Goal: Task Accomplishment & Management: Use online tool/utility

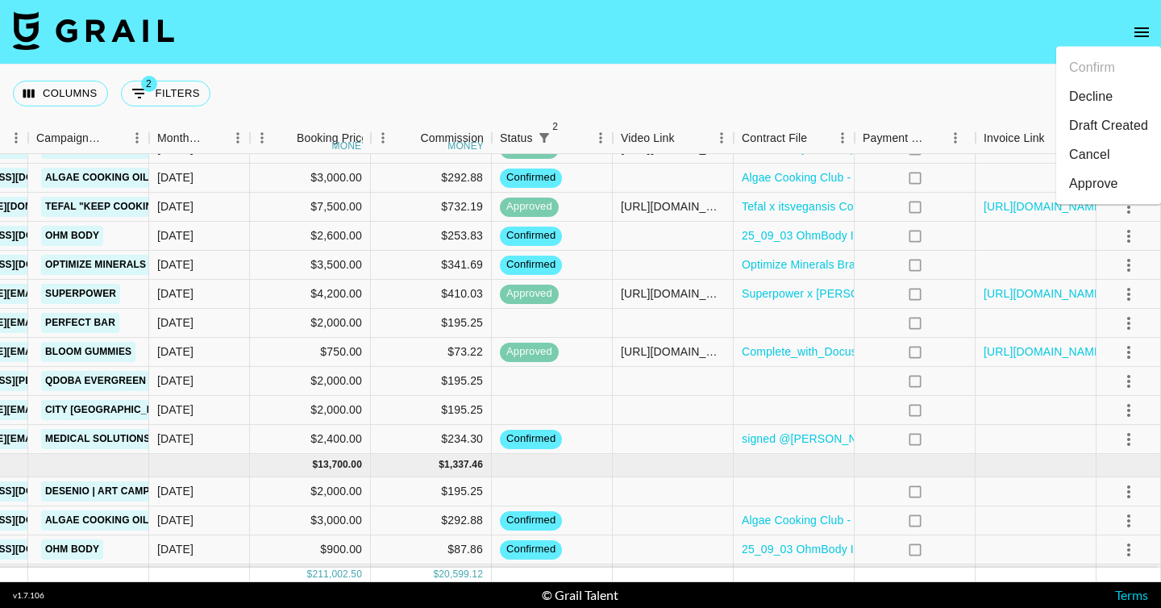
scroll to position [1883, 468]
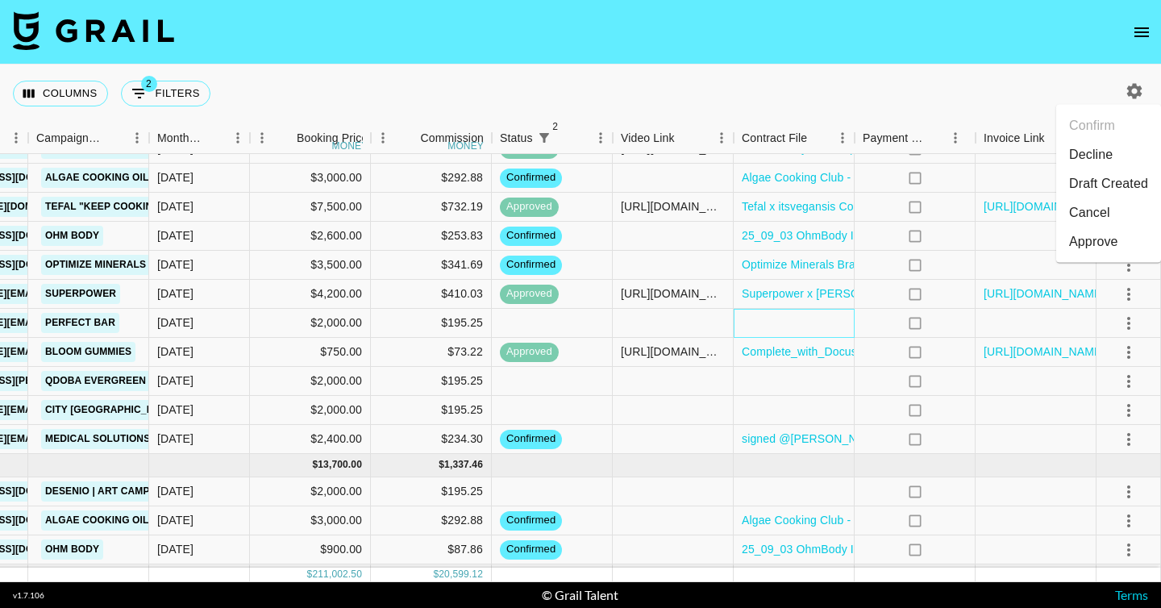
click at [796, 326] on div at bounding box center [794, 323] width 121 height 29
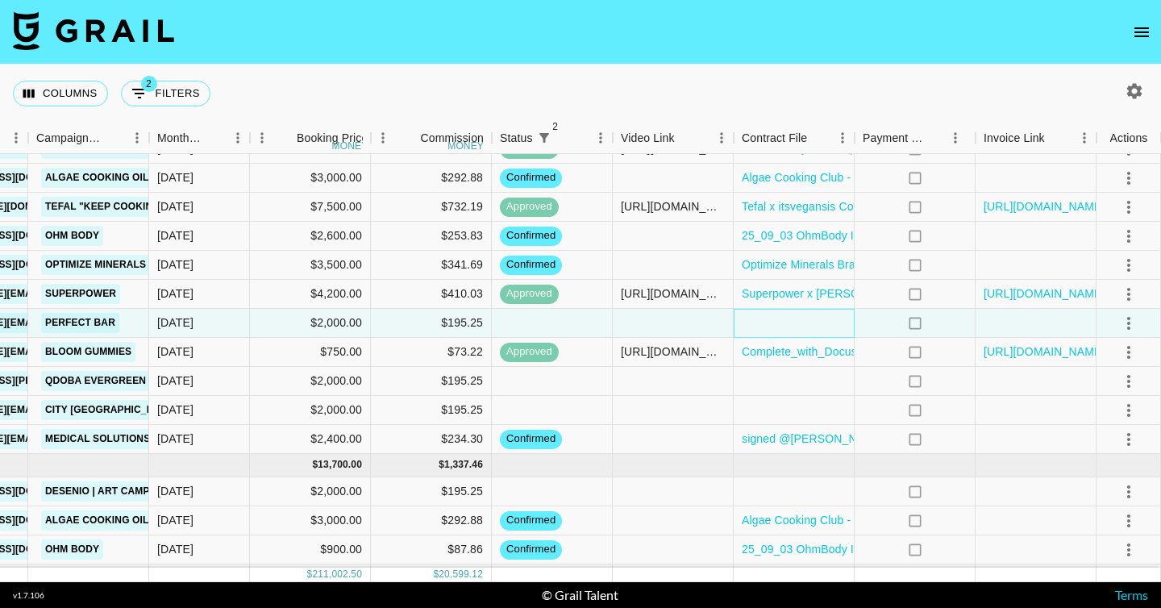
click at [796, 326] on div at bounding box center [794, 323] width 121 height 29
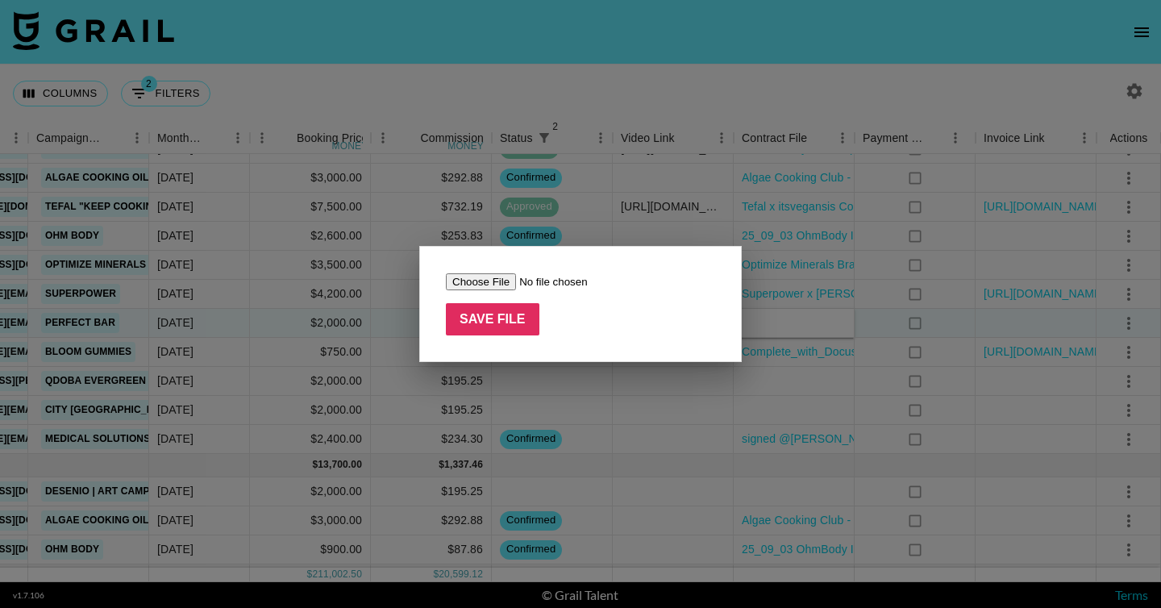
type input "C:\fakepath\@goodmeredith_Paid Influencer Agreement.docx"
click at [510, 327] on input "Save File" at bounding box center [493, 319] width 94 height 32
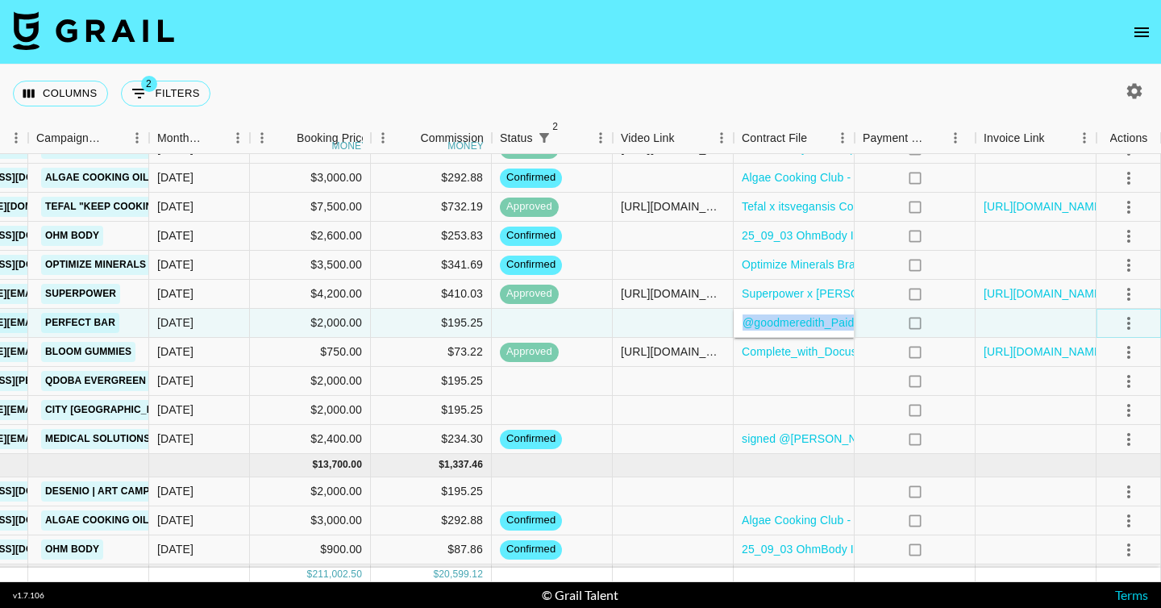
click at [945, 330] on icon "select merge strategy" at bounding box center [1128, 323] width 19 height 19
click at [945, 352] on li "Confirm" at bounding box center [1108, 357] width 105 height 29
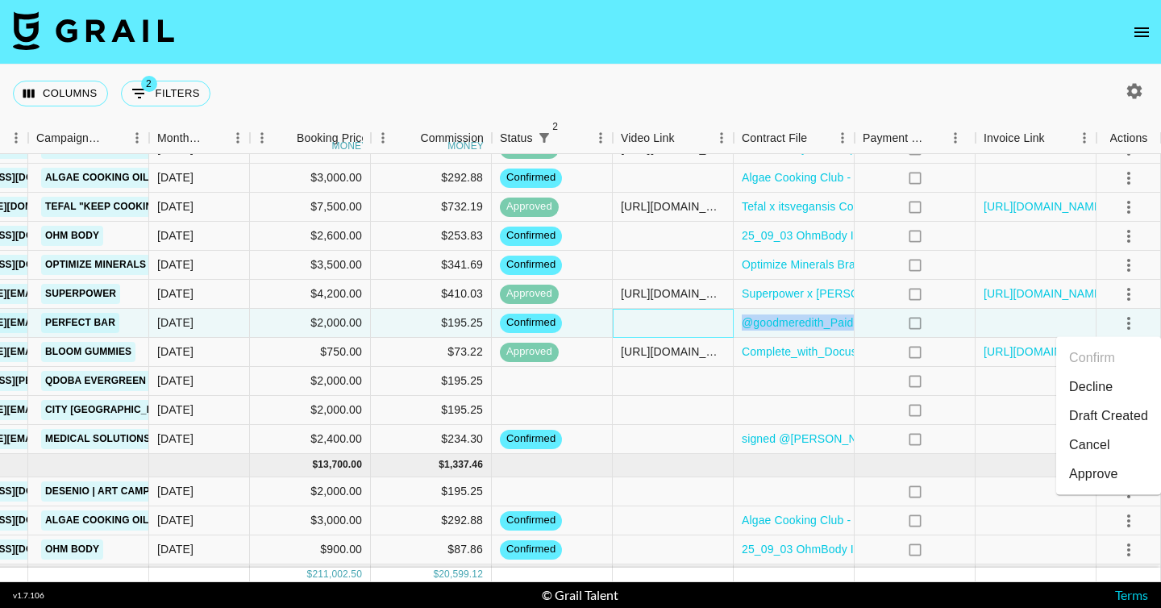
click at [674, 328] on div at bounding box center [673, 323] width 121 height 29
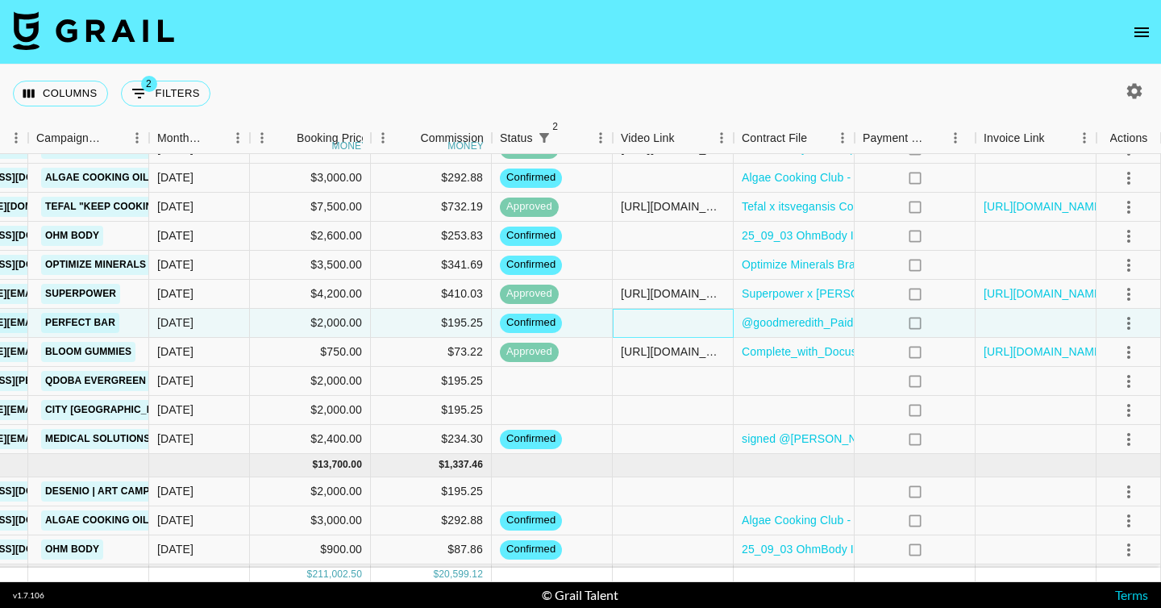
click at [674, 328] on div at bounding box center [673, 323] width 121 height 29
type input "[URL][DOMAIN_NAME]"
click at [945, 323] on icon "select merge strategy" at bounding box center [1128, 323] width 19 height 19
click at [945, 472] on div "Approve" at bounding box center [1093, 473] width 49 height 19
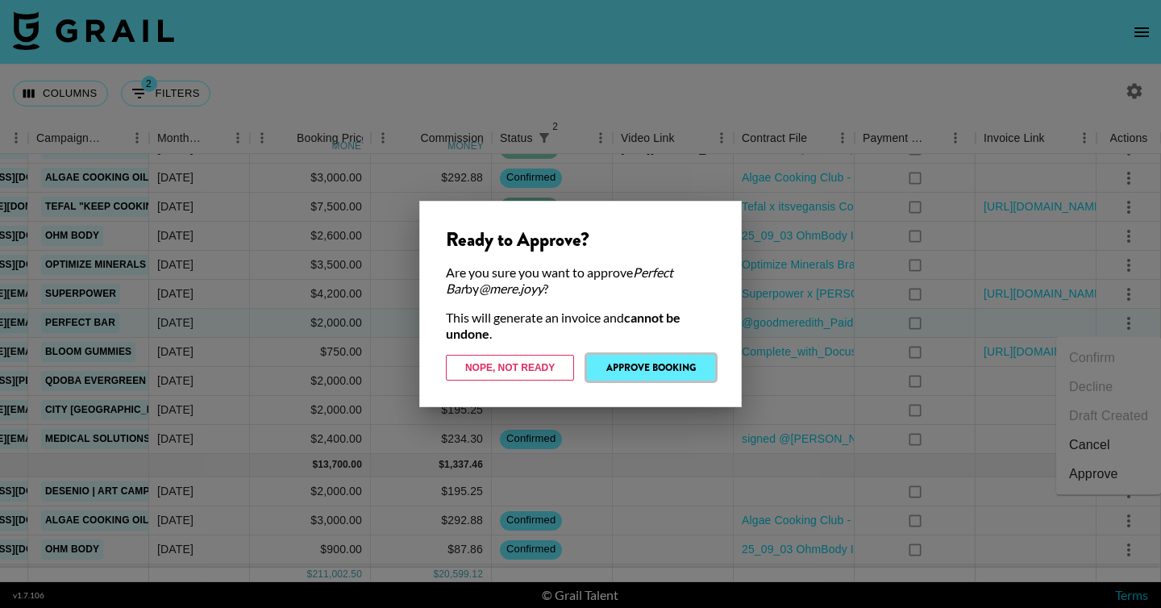
click at [668, 377] on button "Approve Booking" at bounding box center [651, 368] width 128 height 26
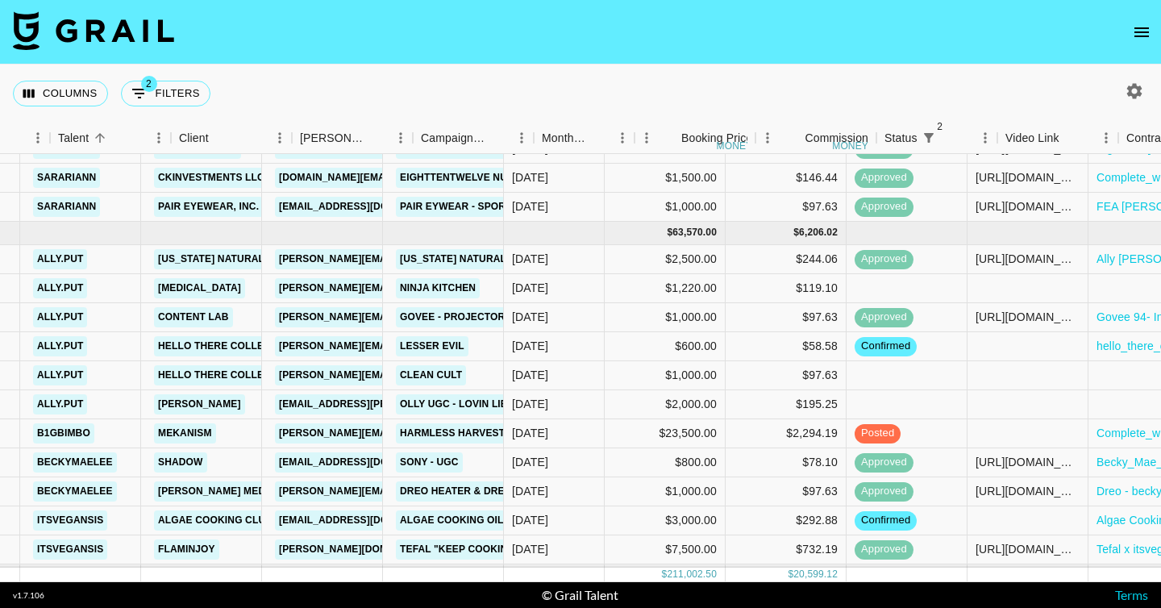
scroll to position [1541, 308]
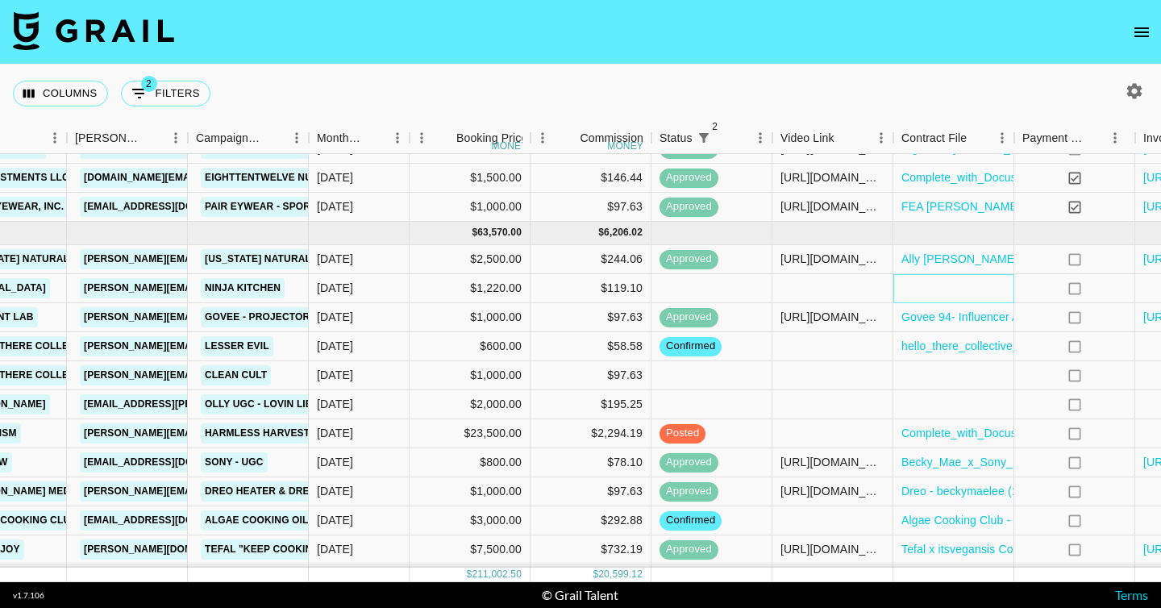
click at [932, 283] on div at bounding box center [953, 288] width 121 height 29
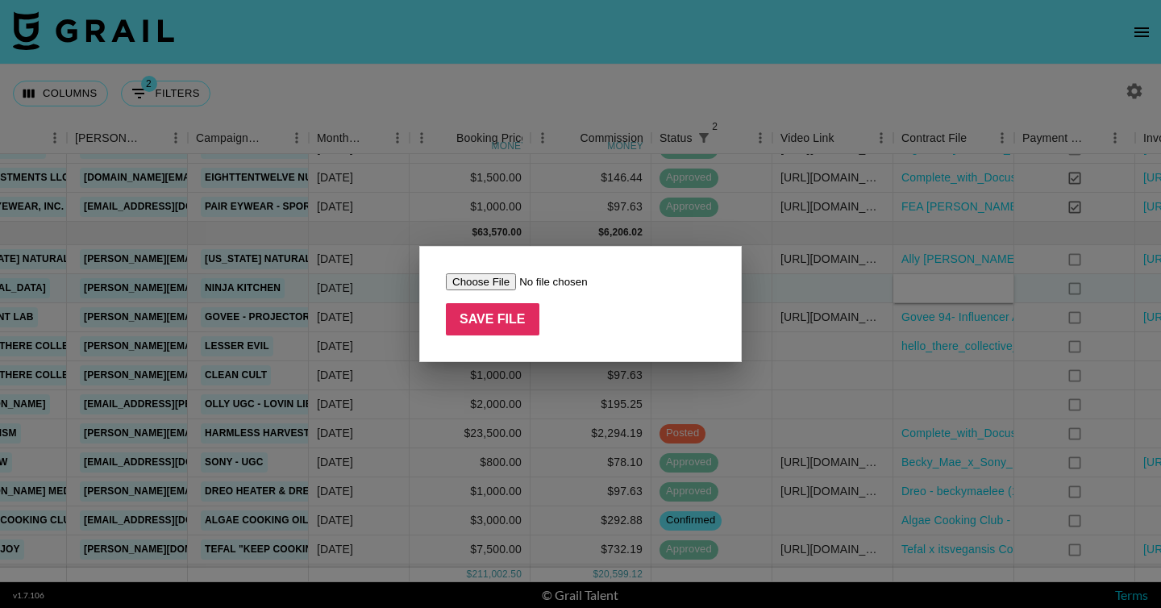
type input "C:\fakepath\screencapture-creator-kyra-creators-46261-briefs-6172-2025-10-15-10…"
click at [497, 330] on input "Save File" at bounding box center [493, 319] width 94 height 32
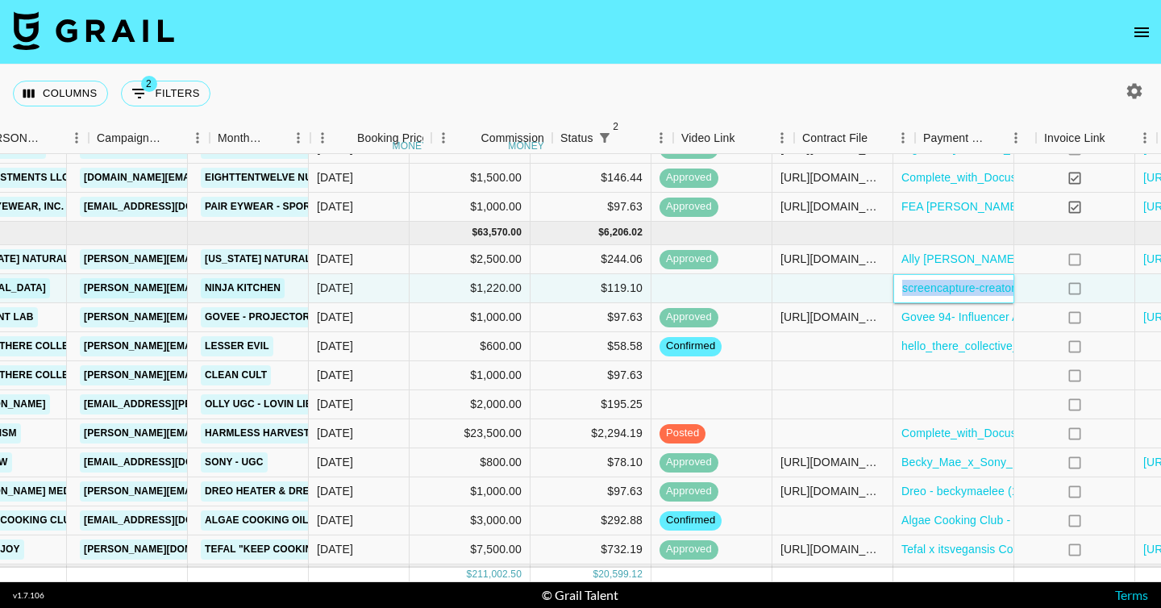
scroll to position [1541, 468]
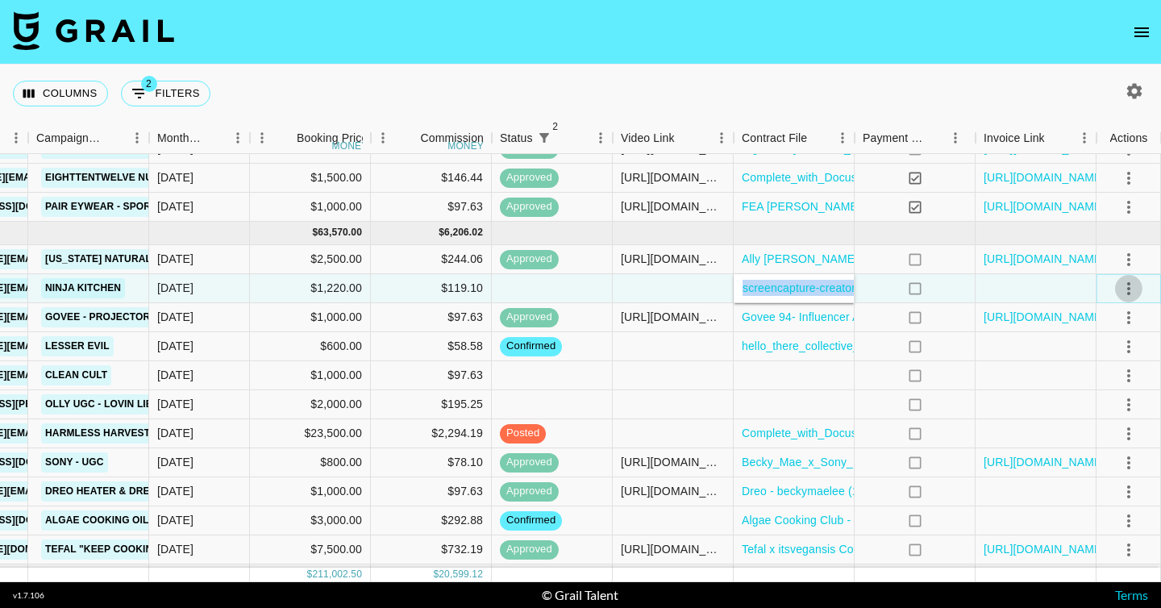
click at [945, 289] on icon "select merge strategy" at bounding box center [1128, 288] width 19 height 19
click at [945, 327] on li "Confirm" at bounding box center [1108, 323] width 105 height 29
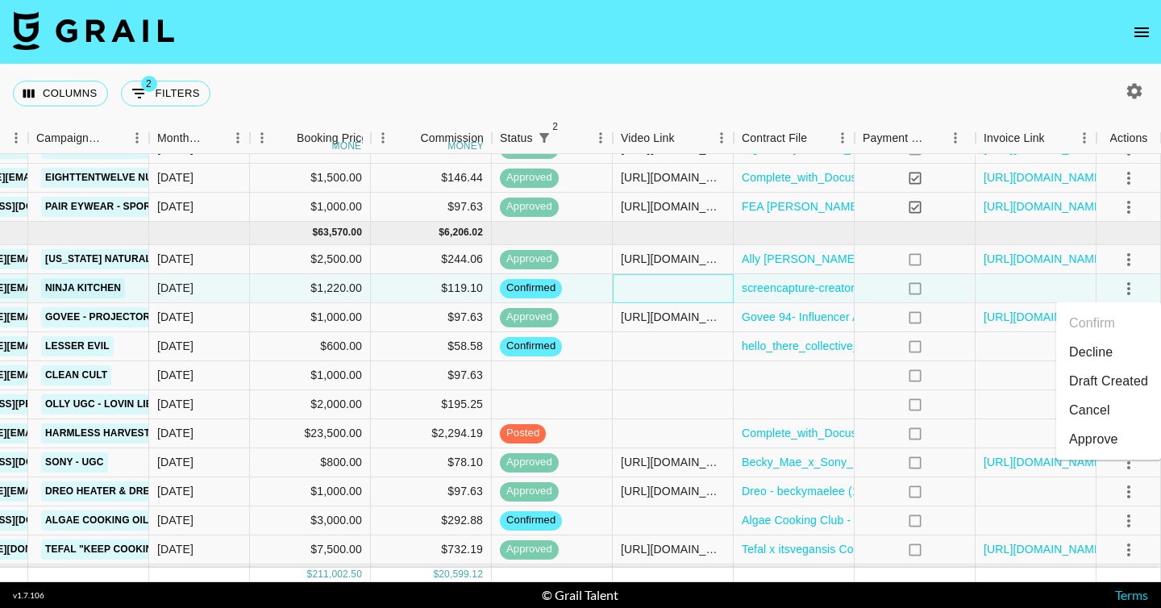
click at [667, 282] on div at bounding box center [673, 288] width 121 height 29
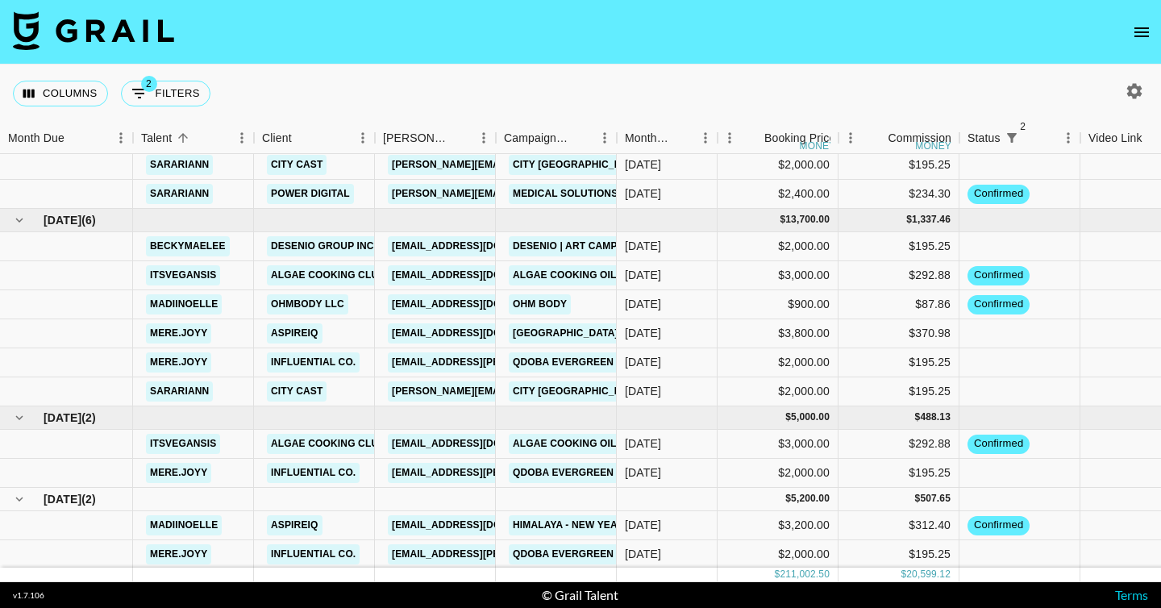
scroll to position [2082, 0]
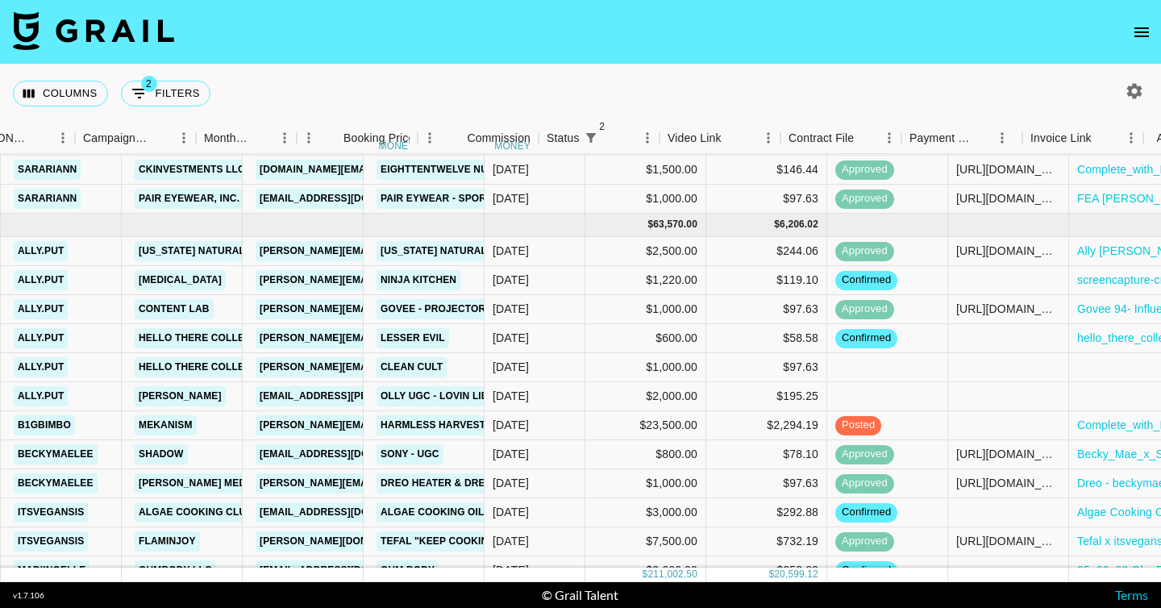
scroll to position [1549, 452]
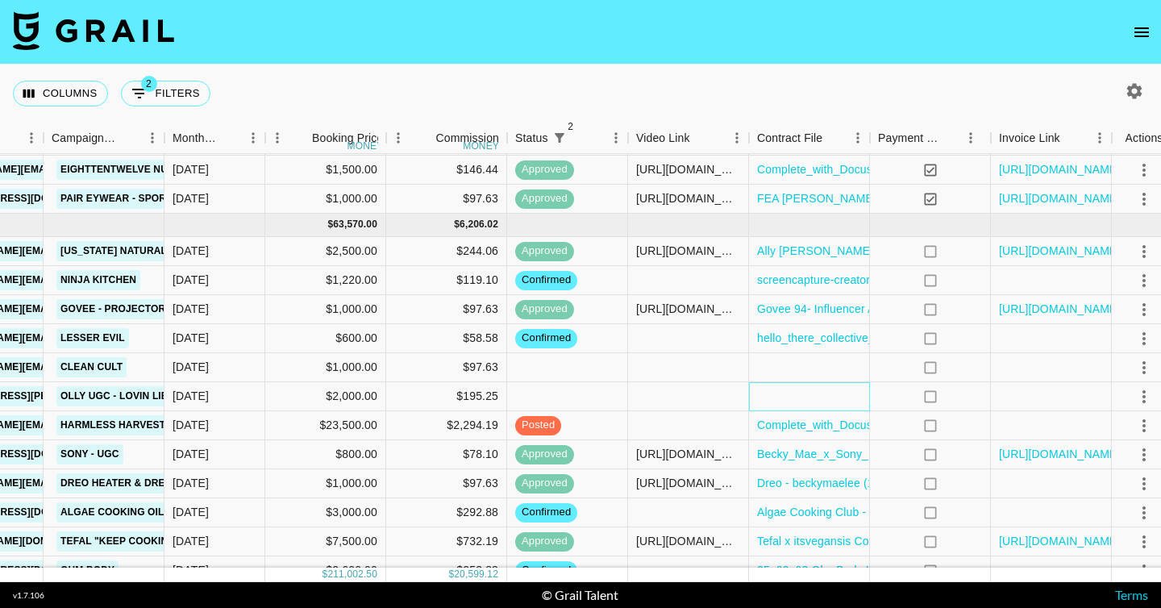
click at [788, 397] on div at bounding box center [809, 396] width 121 height 29
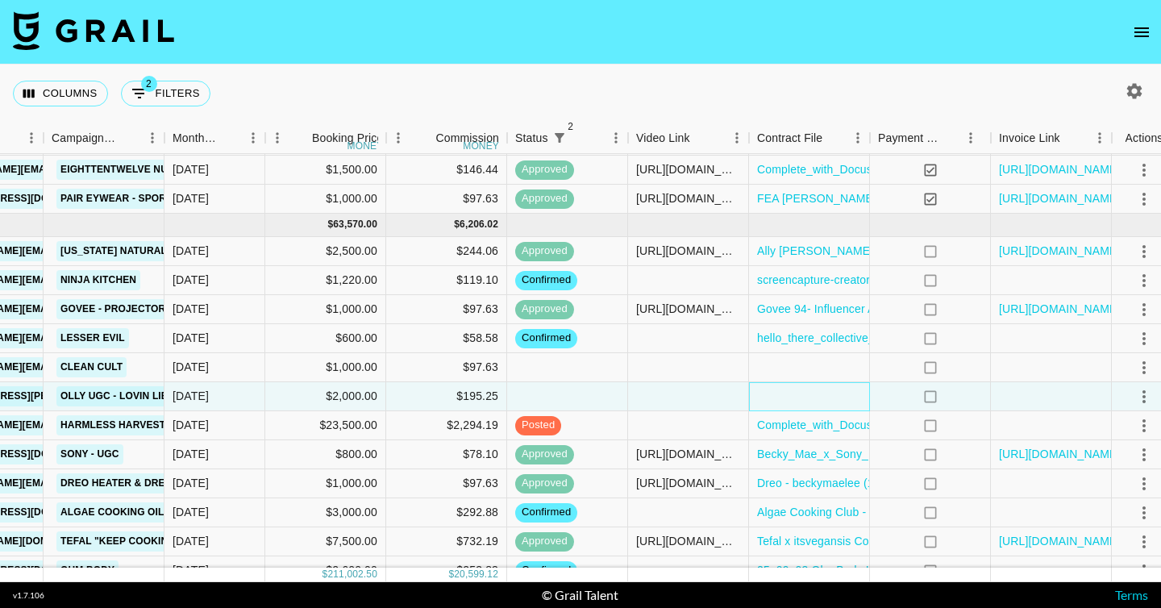
click at [788, 397] on div at bounding box center [809, 396] width 121 height 29
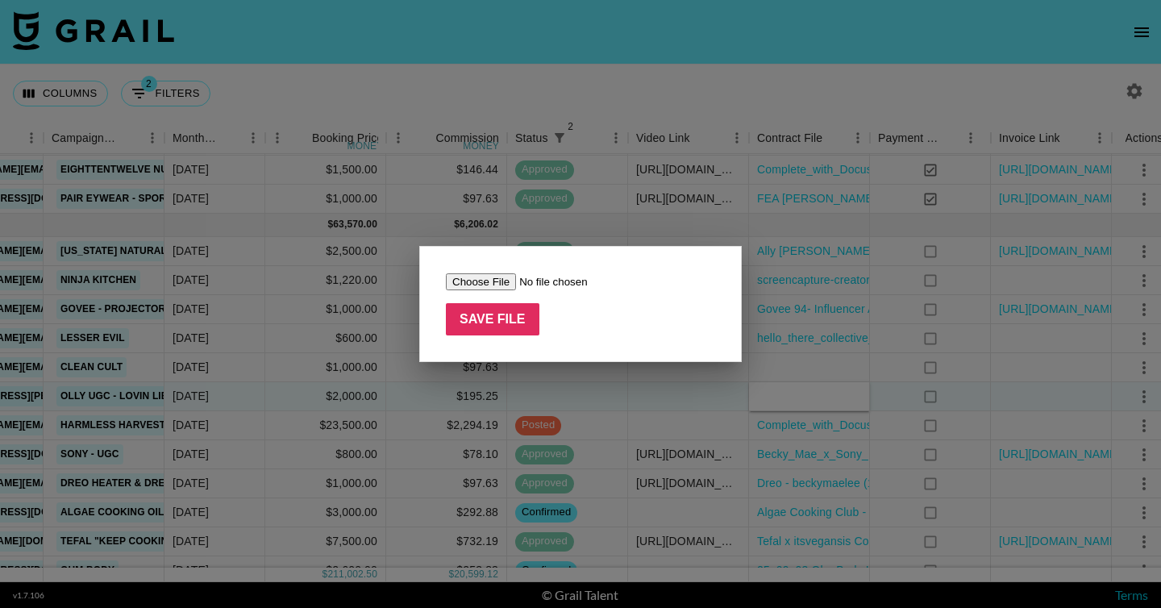
type input "C:\fakepath\f0d7e741fd5e4fafb9850a4b6e91d7b6.mp4"
click at [494, 319] on input "Save File" at bounding box center [493, 319] width 94 height 32
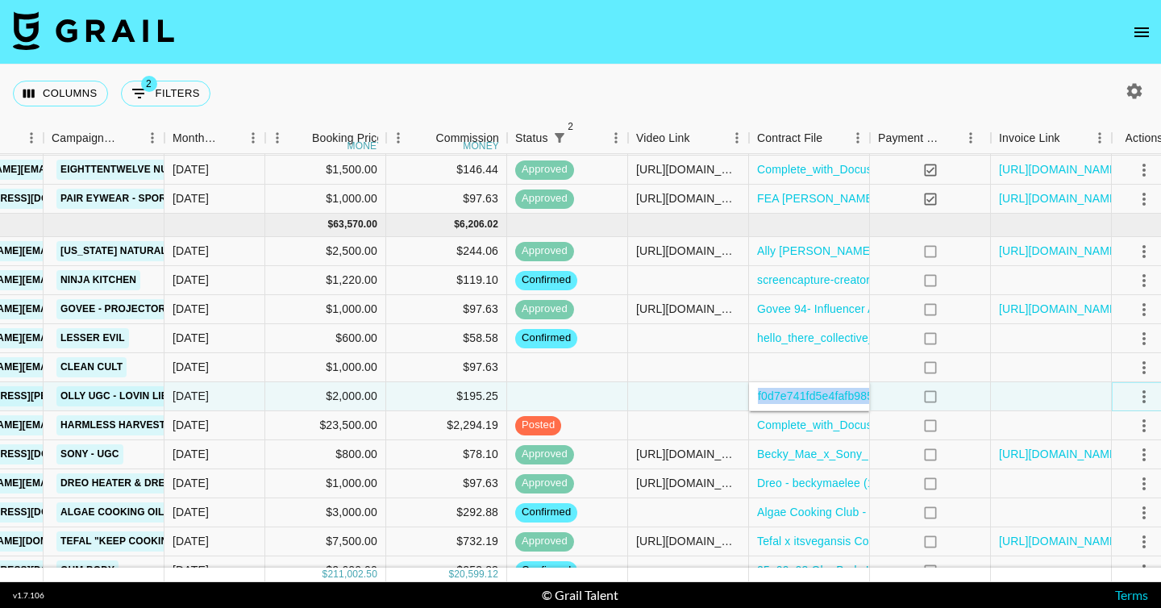
click at [1138, 398] on icon "select merge strategy" at bounding box center [1143, 396] width 19 height 19
click at [1072, 431] on li "Confirm" at bounding box center [1108, 431] width 105 height 29
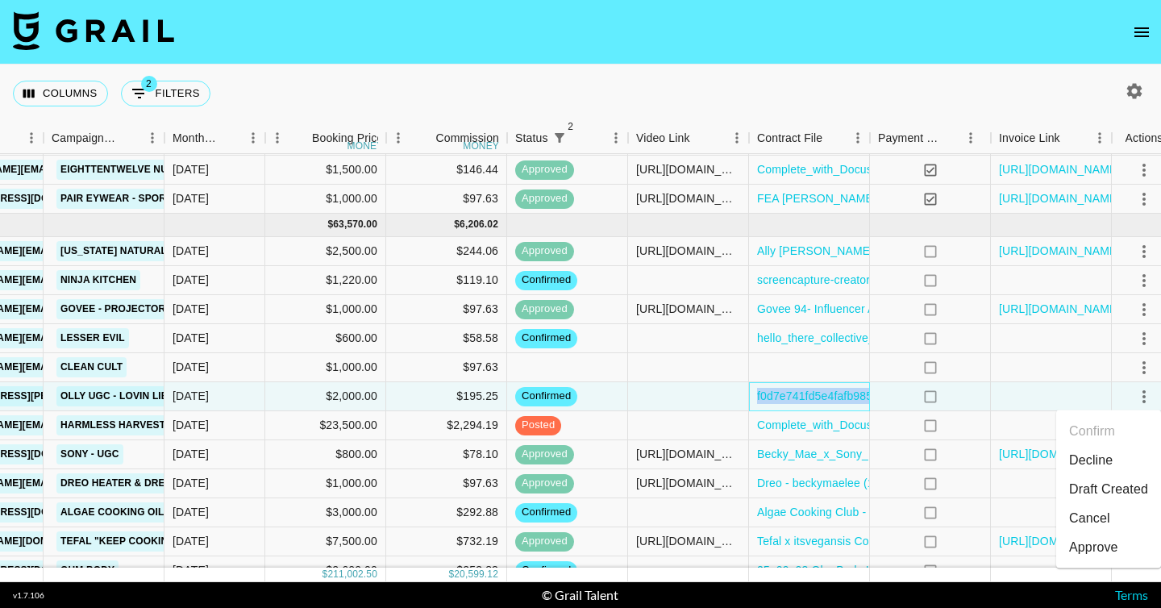
click at [834, 409] on div "f0d7e741fd5e4fafb9850a4b6e91d7b6.mp4" at bounding box center [809, 396] width 121 height 29
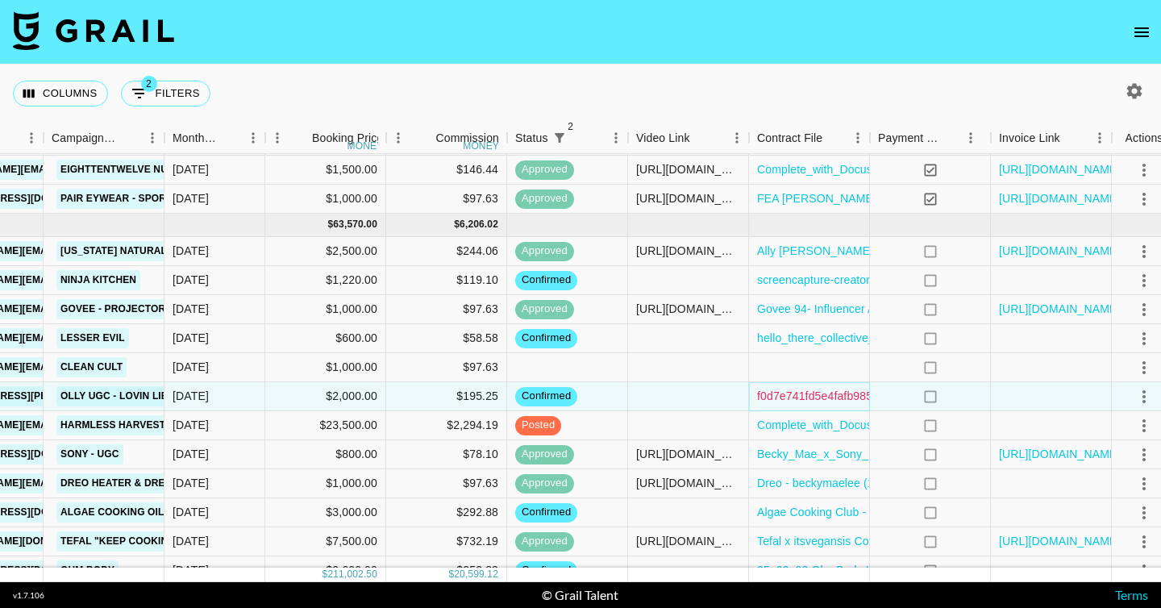
click at [818, 399] on link "f0d7e741fd5e4fafb9850a4b6e91d7b6.mp4" at bounding box center [866, 396] width 218 height 16
click at [754, 387] on div "f0d7e741fd5e4fafb9850a4b6e91d7b6.mp4" at bounding box center [809, 396] width 121 height 29
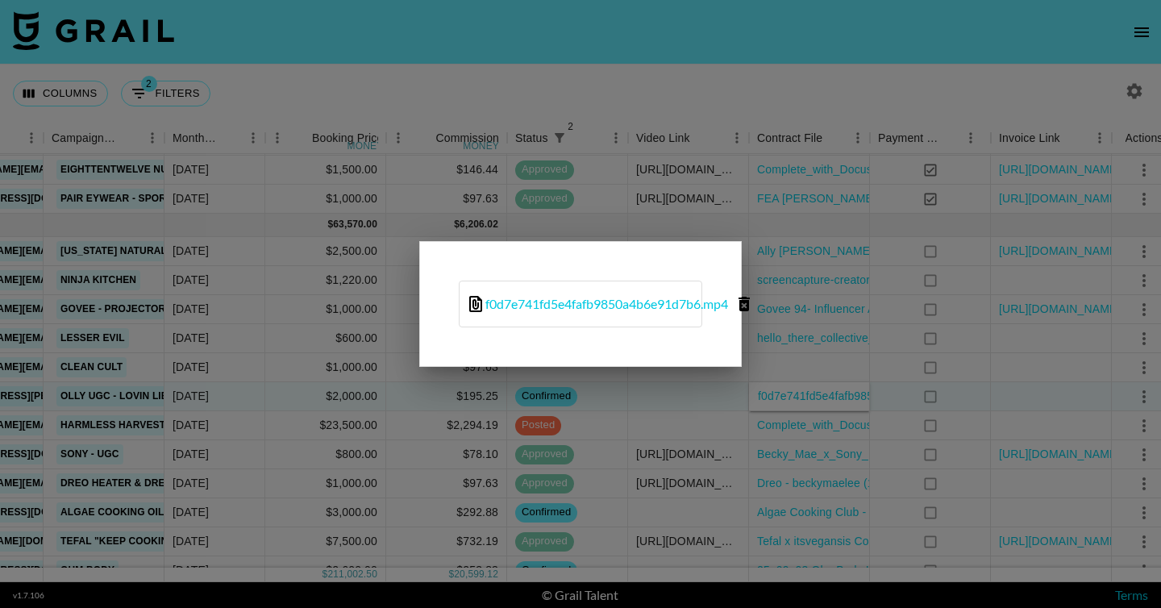
click at [747, 305] on icon "delete file" at bounding box center [744, 304] width 11 height 15
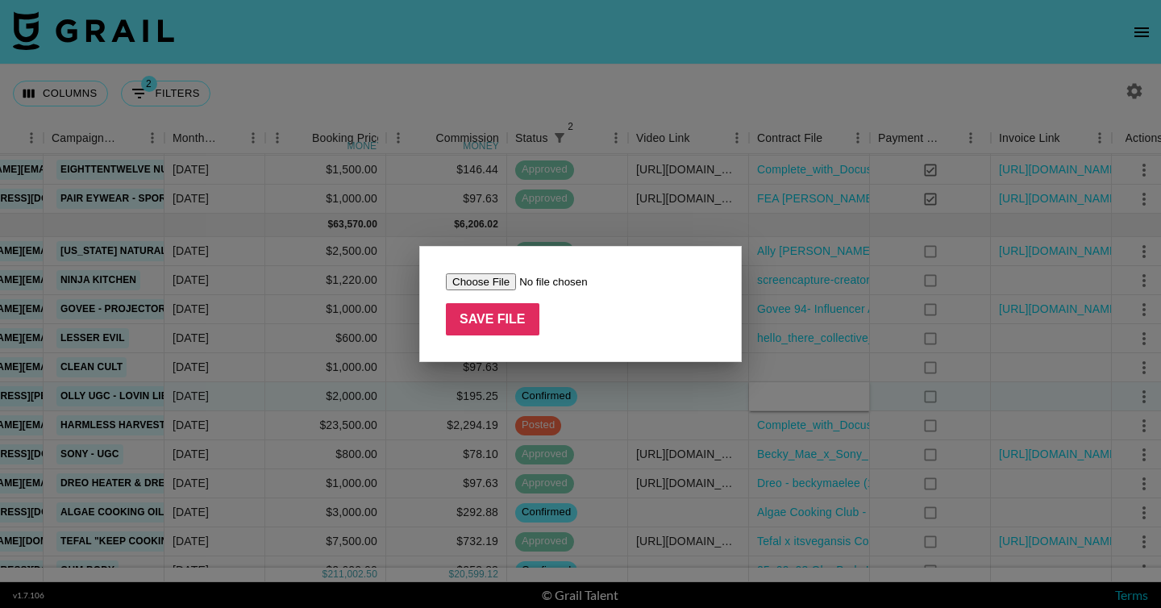
type input "C:\fakepath\20251015_FC_Ally_Putnam_Fohr_Influencer_Services_Agreement_319224.p…"
click at [493, 334] on input "Save File" at bounding box center [493, 319] width 94 height 32
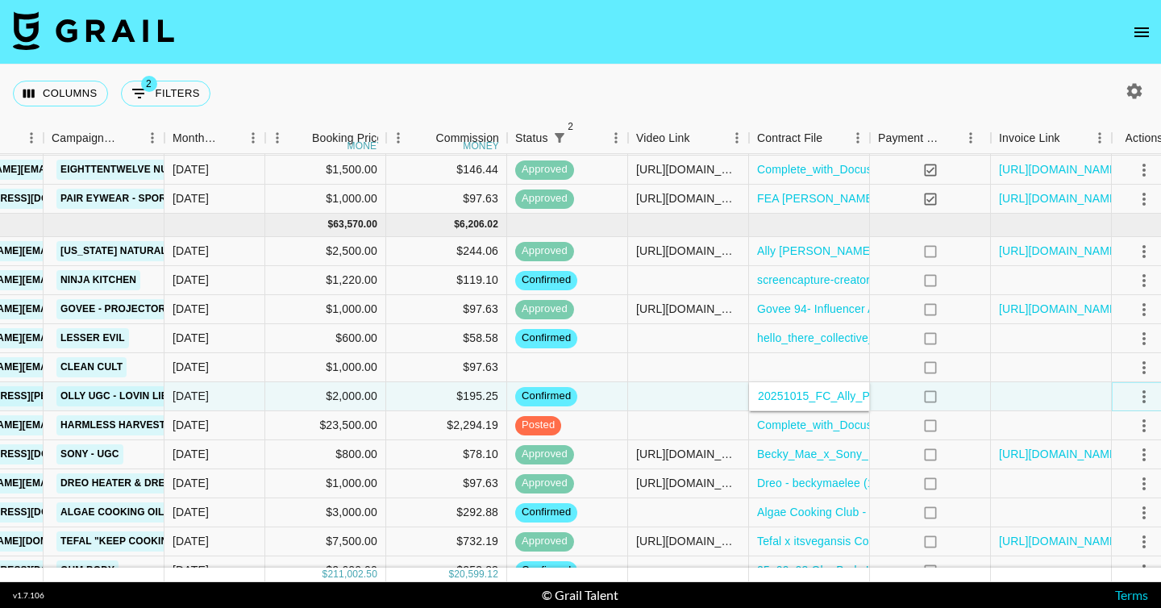
click at [1136, 392] on icon "select merge strategy" at bounding box center [1143, 396] width 19 height 19
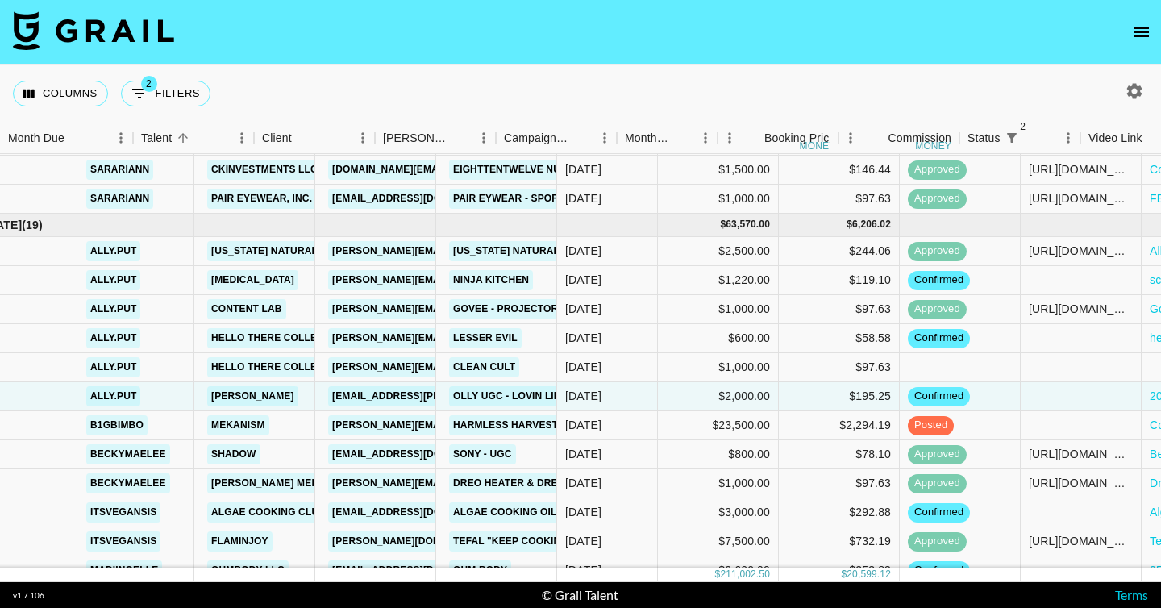
scroll to position [1549, 0]
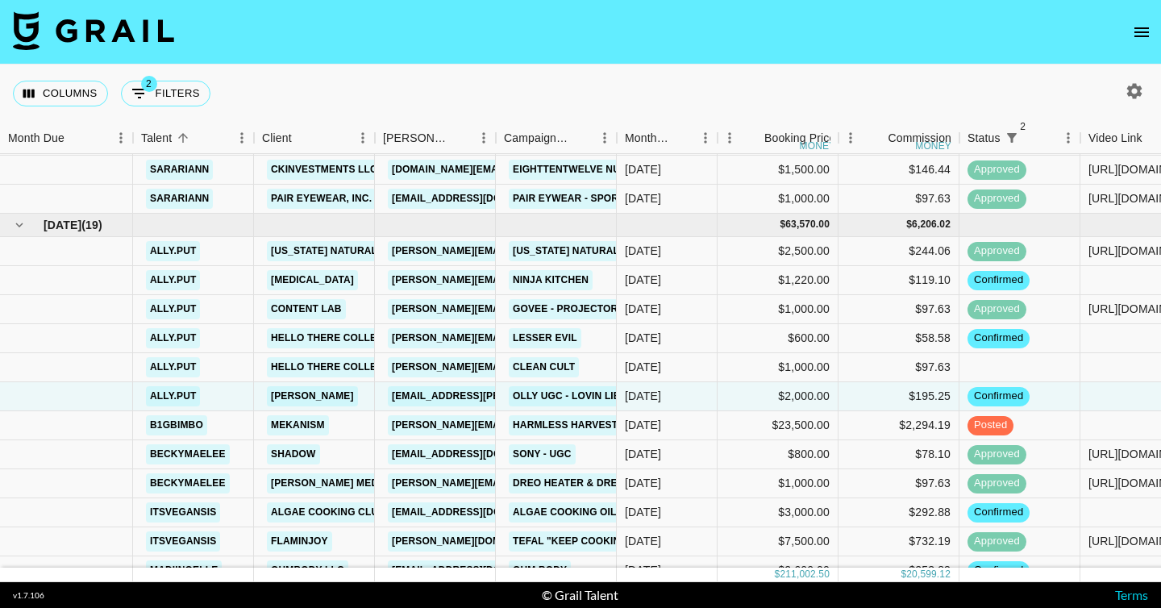
click at [674, 80] on div "Columns 2 Filters + Booking" at bounding box center [580, 94] width 1161 height 58
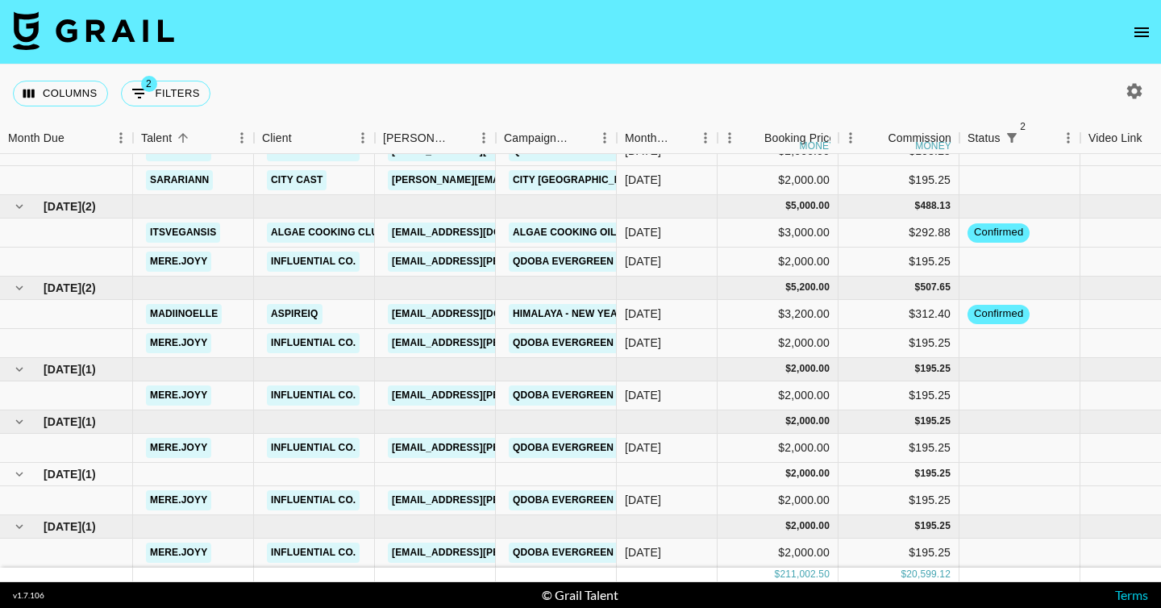
scroll to position [2340, 0]
